Goal: Information Seeking & Learning: Check status

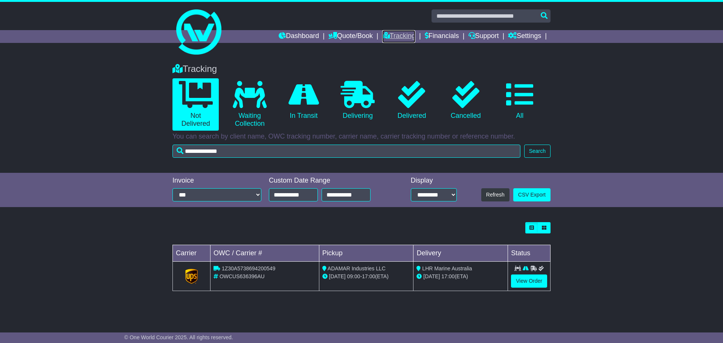
click at [399, 37] on link "Tracking" at bounding box center [398, 36] width 33 height 13
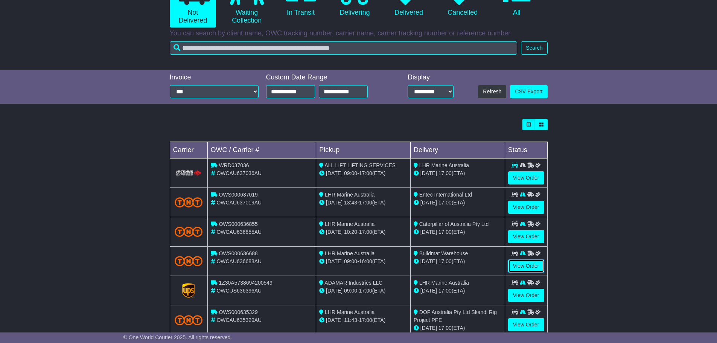
scroll to position [113, 0]
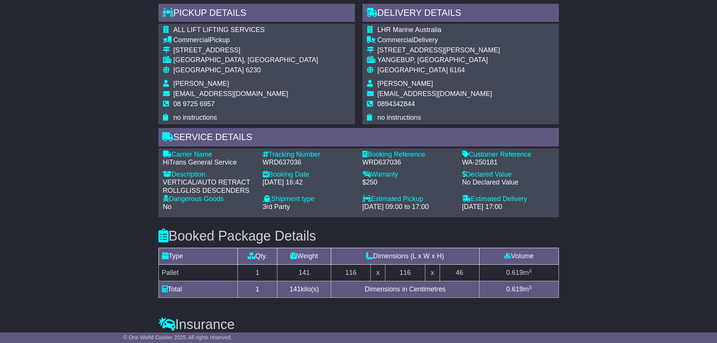
scroll to position [414, 0]
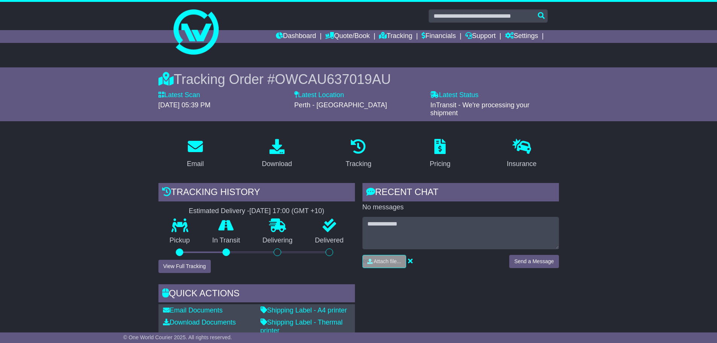
drag, startPoint x: 451, startPoint y: 279, endPoint x: 408, endPoint y: 307, distance: 52.2
click at [408, 307] on div "RECENT CHAT Loading... No messages Attach file..." at bounding box center [461, 280] width 204 height 194
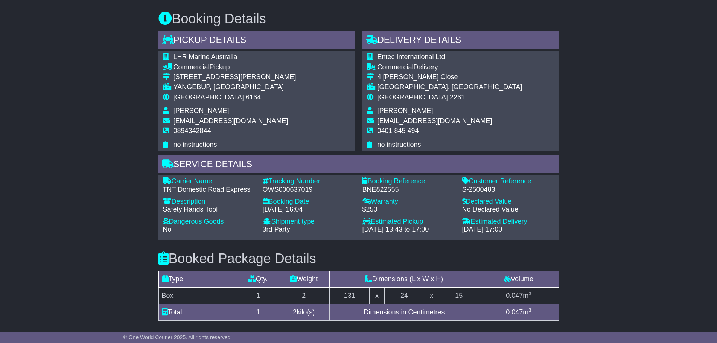
scroll to position [226, 0]
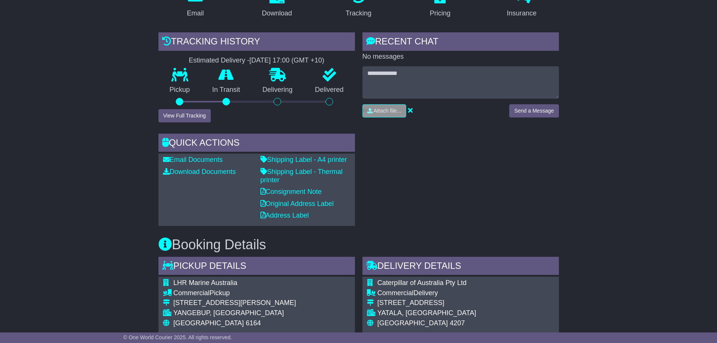
scroll to position [113, 0]
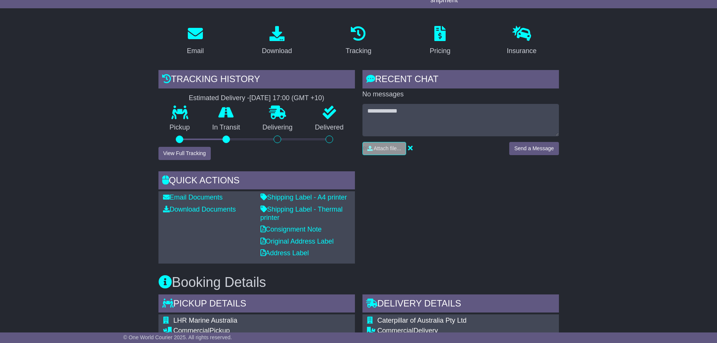
drag, startPoint x: 447, startPoint y: 166, endPoint x: 437, endPoint y: 215, distance: 49.8
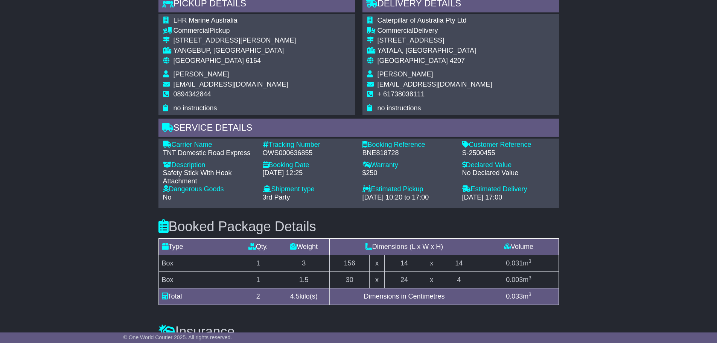
scroll to position [376, 0]
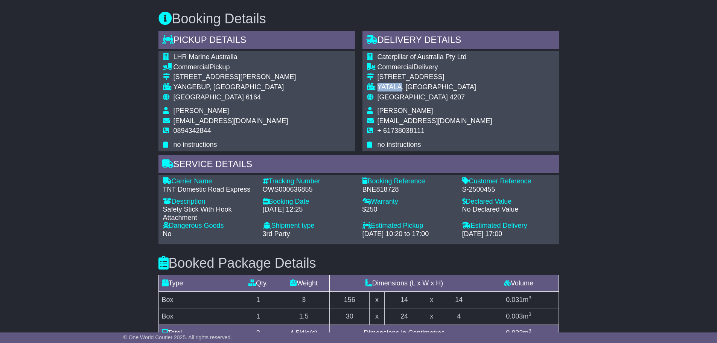
drag, startPoint x: 402, startPoint y: 86, endPoint x: 374, endPoint y: 88, distance: 27.6
click at [374, 88] on tr "YATALA, [GEOGRAPHIC_DATA]" at bounding box center [429, 88] width 125 height 10
copy tr "YATALA"
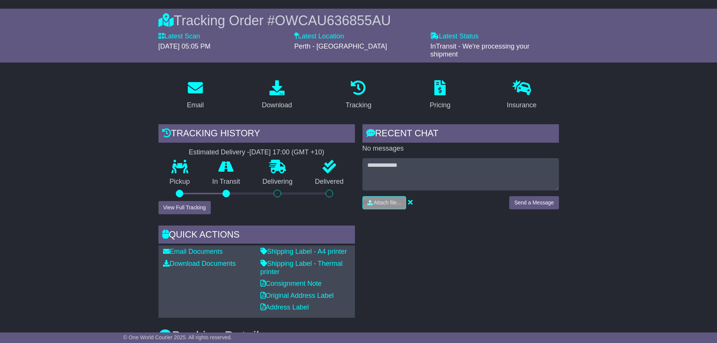
scroll to position [0, 0]
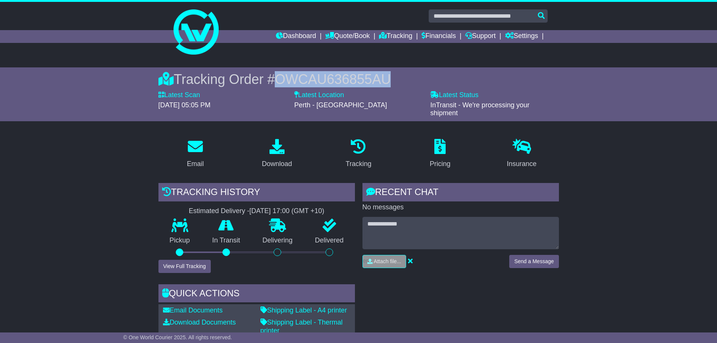
drag, startPoint x: 373, startPoint y: 79, endPoint x: 282, endPoint y: 80, distance: 91.1
click at [282, 80] on span "OWCAU636855AU" at bounding box center [333, 79] width 116 height 15
copy span "OWCAU636855AU"
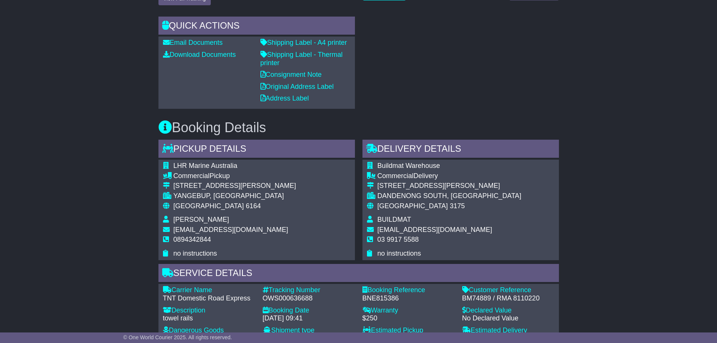
scroll to position [151, 0]
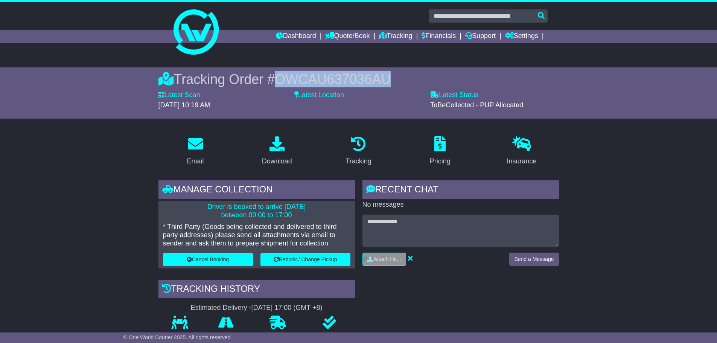
drag, startPoint x: 403, startPoint y: 80, endPoint x: 279, endPoint y: 84, distance: 123.5
click at [279, 84] on div "Tracking Order # OWCAU637036AU" at bounding box center [359, 79] width 401 height 16
copy span "OWCAU637036AU"
click at [388, 88] on div "Tracking Order # OWCAU637036AU Latest Scan 22 August 2025 - 10:19 AM Latest Sta…" at bounding box center [359, 93] width 401 height 44
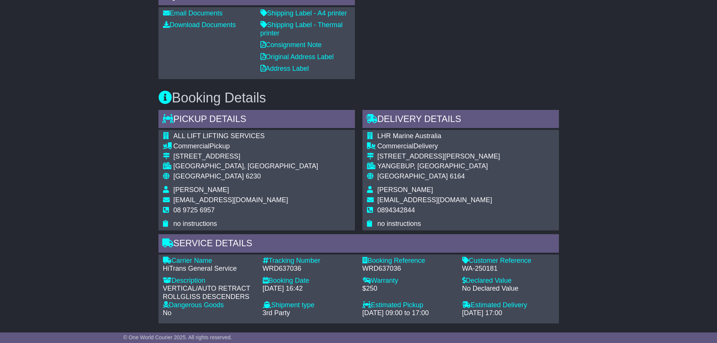
scroll to position [414, 0]
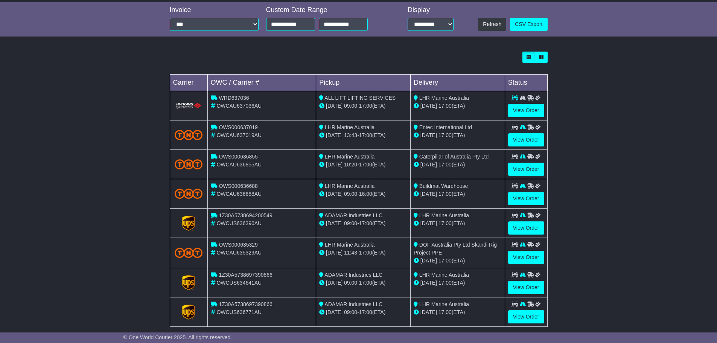
scroll to position [181, 0]
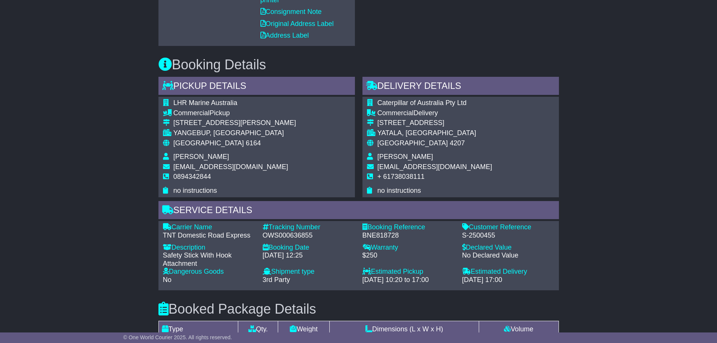
scroll to position [301, 0]
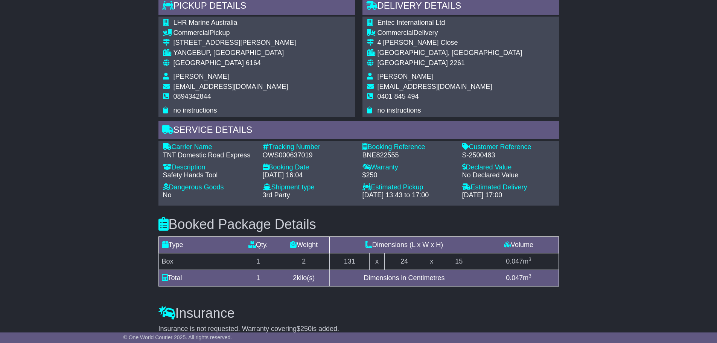
scroll to position [301, 0]
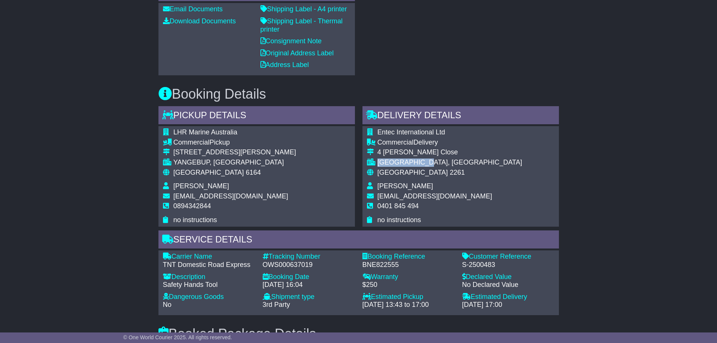
drag, startPoint x: 431, startPoint y: 163, endPoint x: 378, endPoint y: 163, distance: 53.1
click at [378, 163] on div "BERKELEY VALE, NSW" at bounding box center [450, 163] width 145 height 8
copy div "BERKELEY VALE"
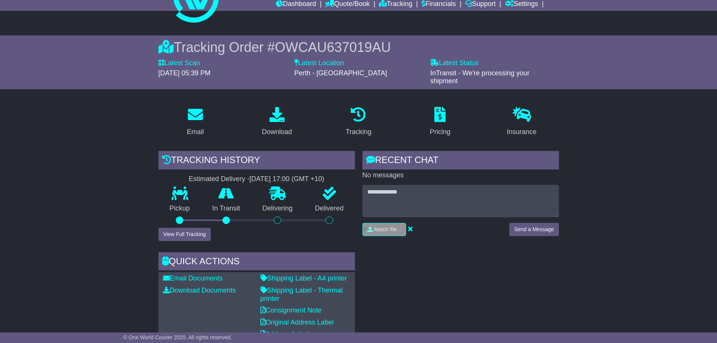
scroll to position [31, 0]
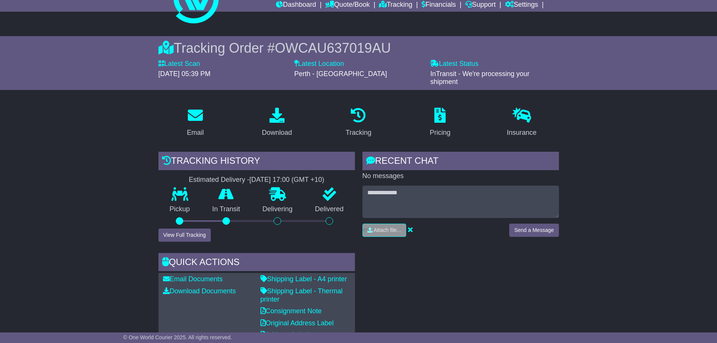
click at [325, 44] on span "OWCAU637019AU" at bounding box center [333, 47] width 116 height 15
copy span "OWCAU637019AU"
click at [392, 112] on div "Tracking" at bounding box center [359, 122] width 82 height 35
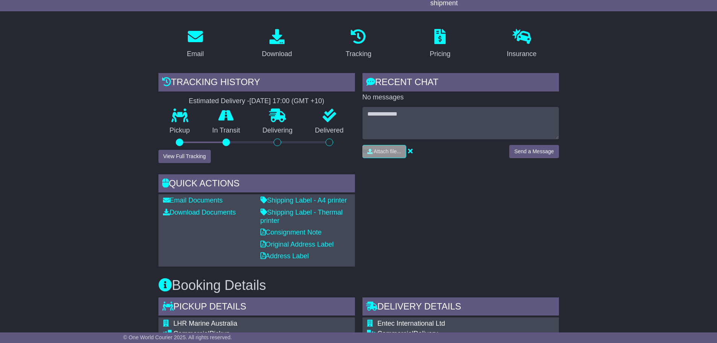
scroll to position [107, 0]
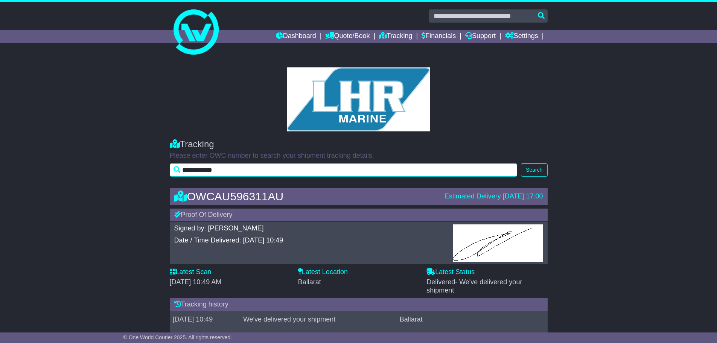
drag, startPoint x: 244, startPoint y: 167, endPoint x: 164, endPoint y: 171, distance: 80.3
click at [165, 171] on div "**********" at bounding box center [358, 155] width 717 height 49
paste input "text"
type input "**********"
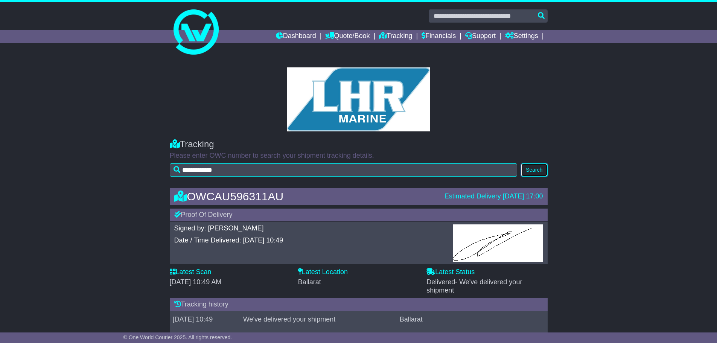
click at [541, 169] on button "Search" at bounding box center [534, 169] width 26 height 13
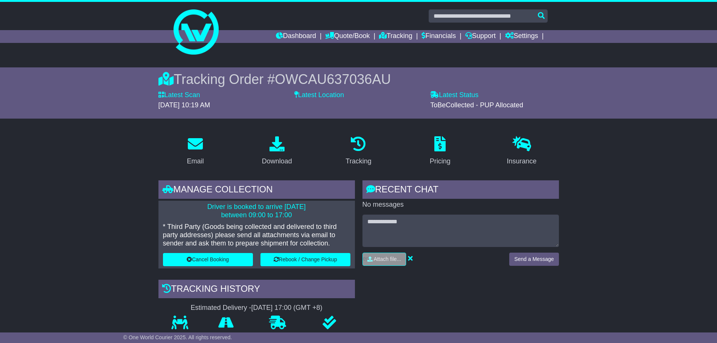
drag, startPoint x: 639, startPoint y: 195, endPoint x: 634, endPoint y: 192, distance: 6.1
click at [324, 76] on span "OWCAU637036AU" at bounding box center [333, 79] width 116 height 15
click at [325, 76] on span "OWCAU637036AU" at bounding box center [333, 79] width 116 height 15
copy span "OWCAU637036AU"
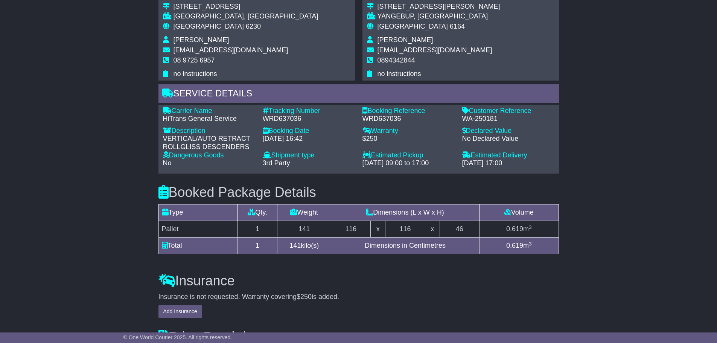
scroll to position [526, 0]
